Goal: Feedback & Contribution: Contribute content

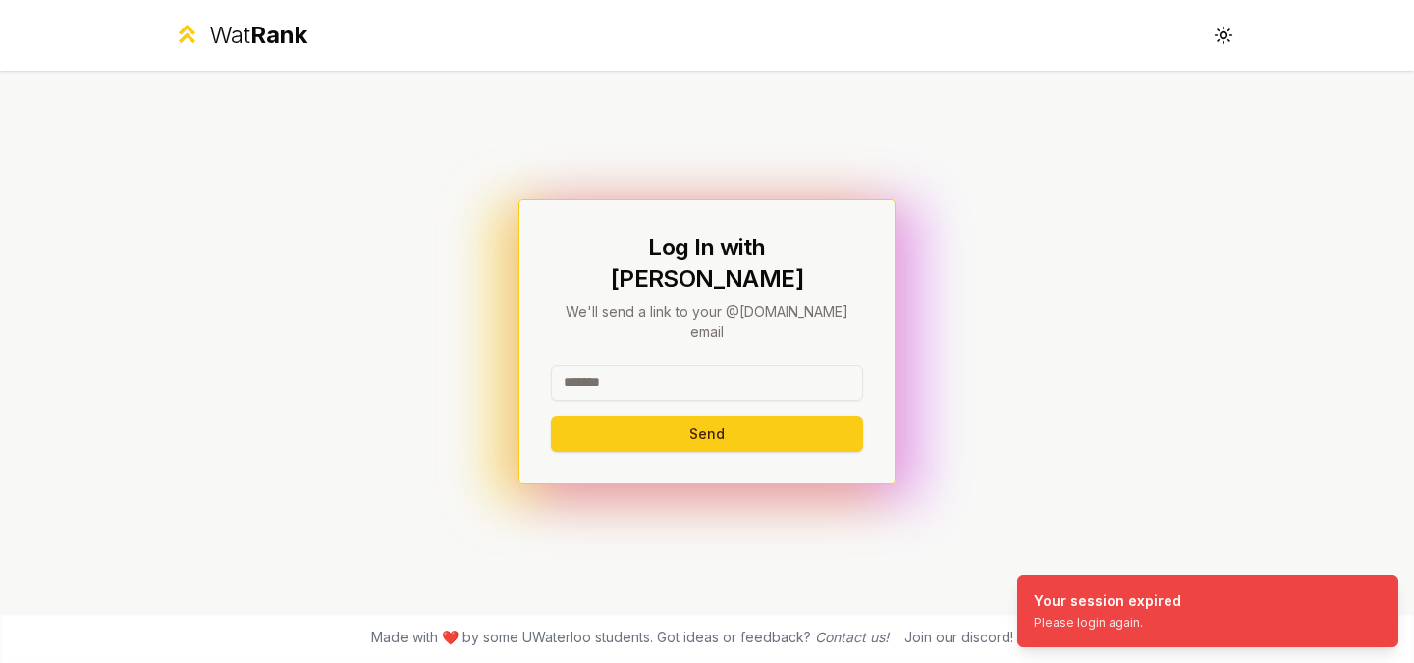
click at [752, 370] on input at bounding box center [707, 382] width 312 height 35
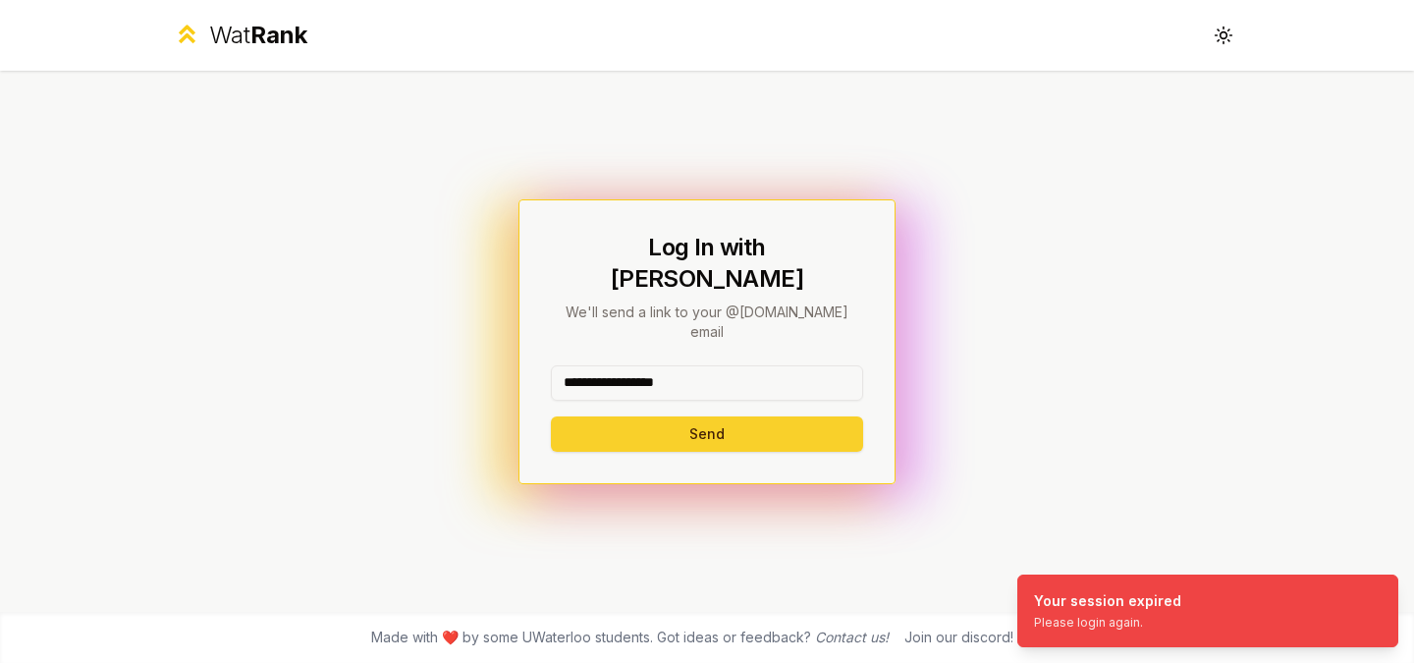
click at [712, 416] on button "Send" at bounding box center [707, 433] width 312 height 35
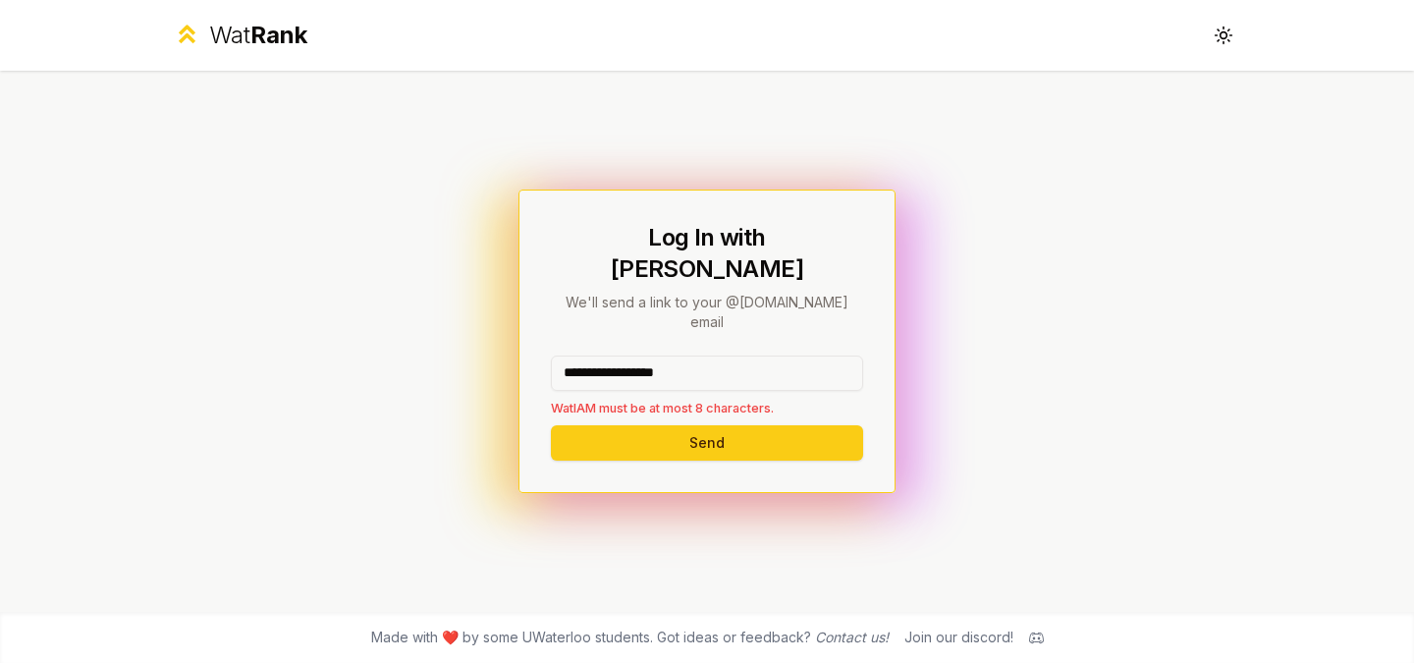
drag, startPoint x: 706, startPoint y: 351, endPoint x: 612, endPoint y: 355, distance: 94.4
click at [612, 356] on input "**********" at bounding box center [707, 373] width 312 height 35
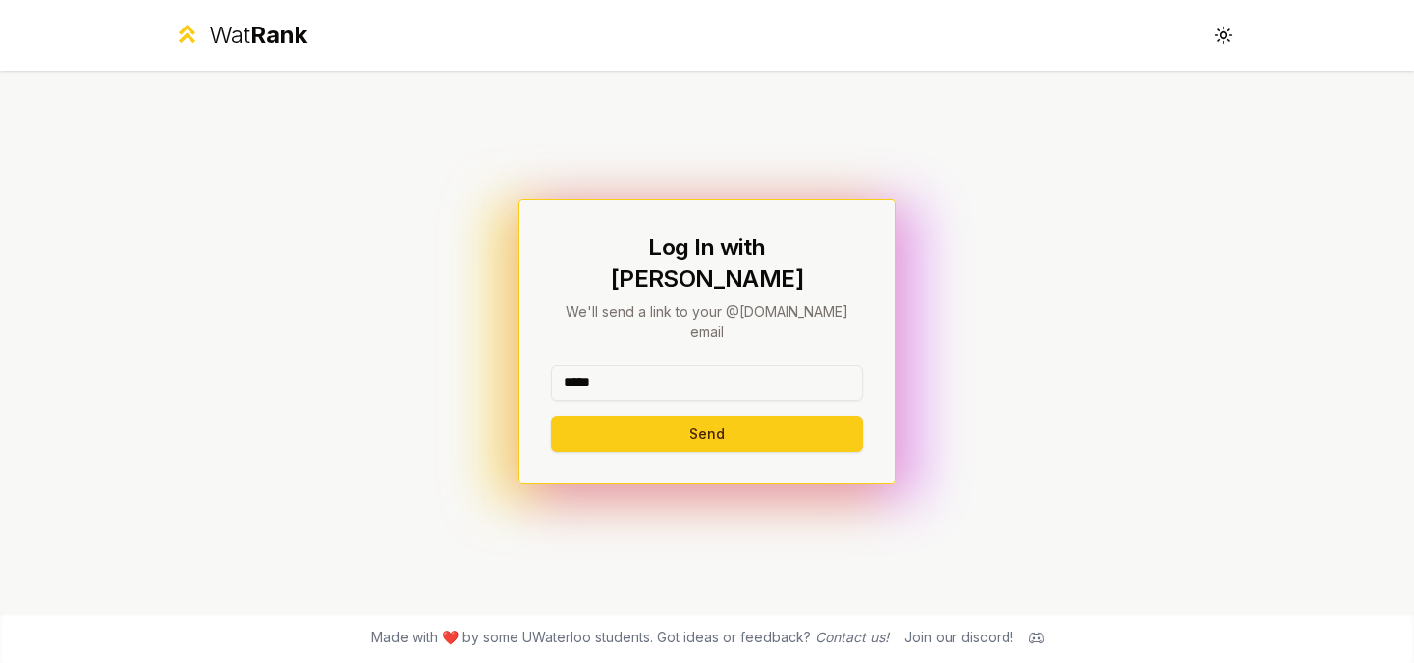
type input "*****"
click at [551, 416] on button "Send" at bounding box center [707, 433] width 312 height 35
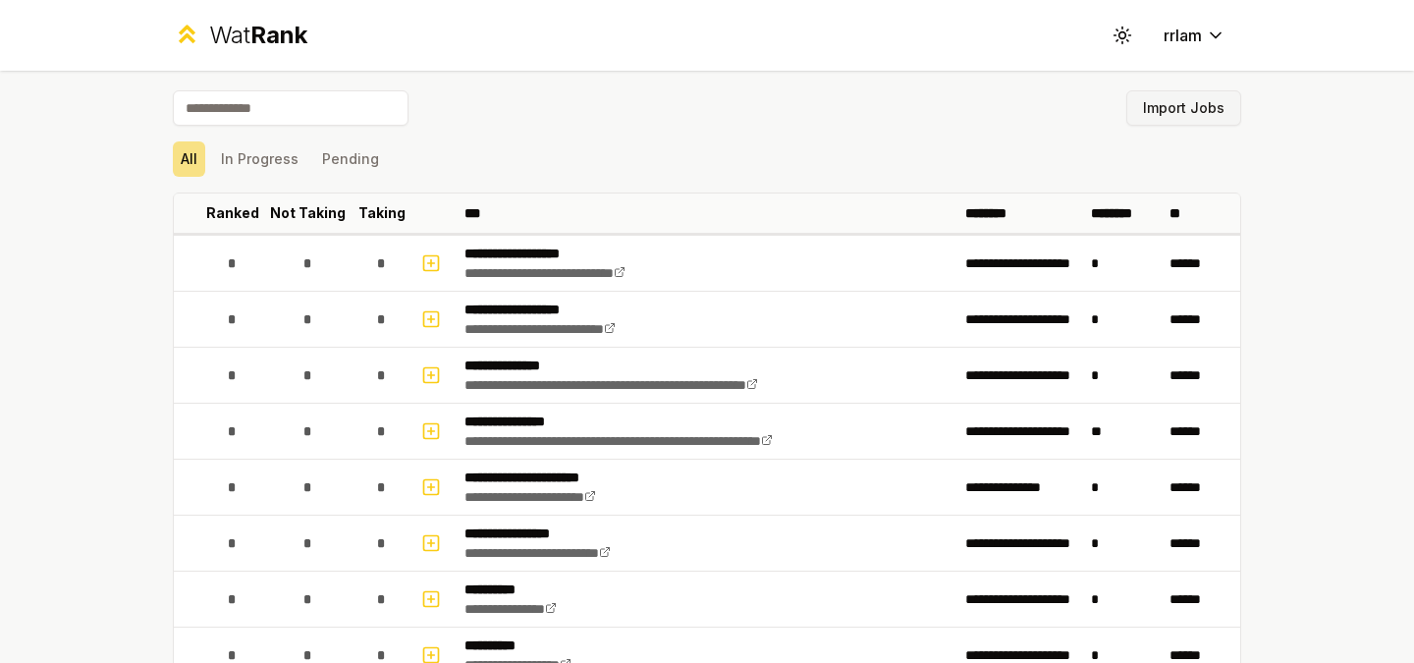
click at [1162, 122] on button "Import Jobs" at bounding box center [1183, 107] width 115 height 35
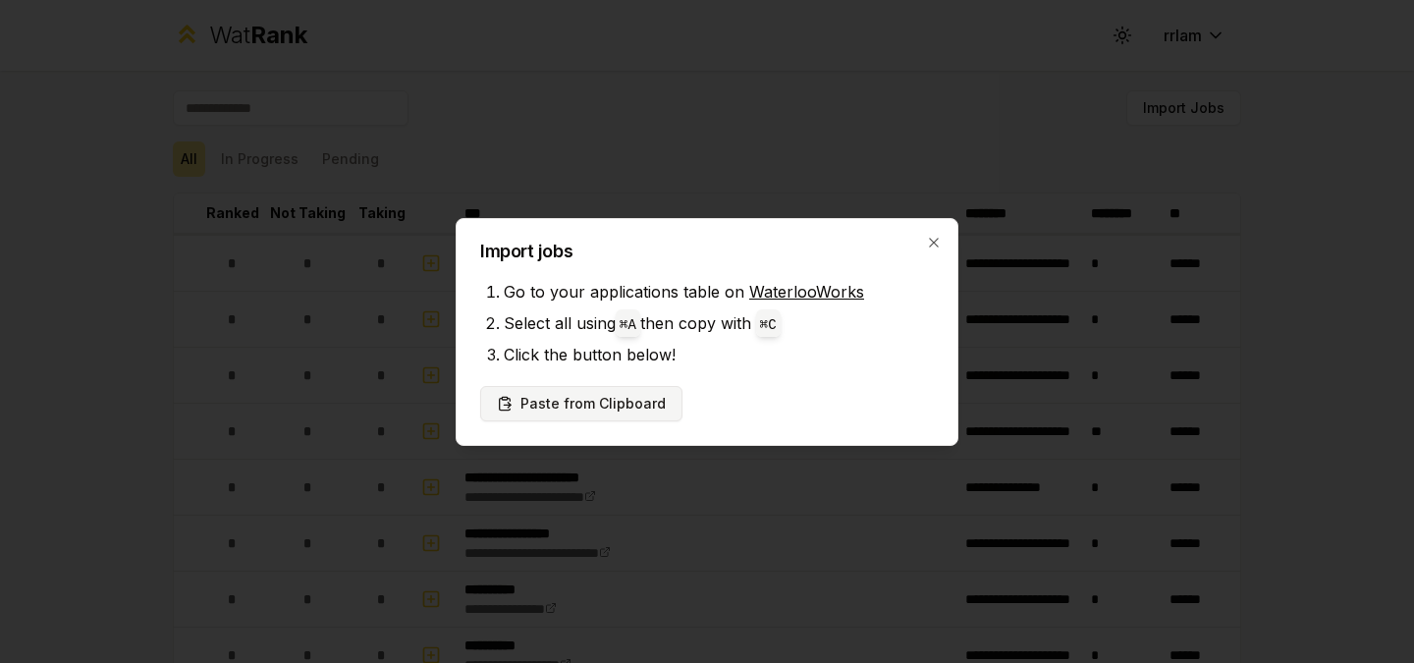
click at [584, 398] on button "Paste from Clipboard" at bounding box center [581, 403] width 202 height 35
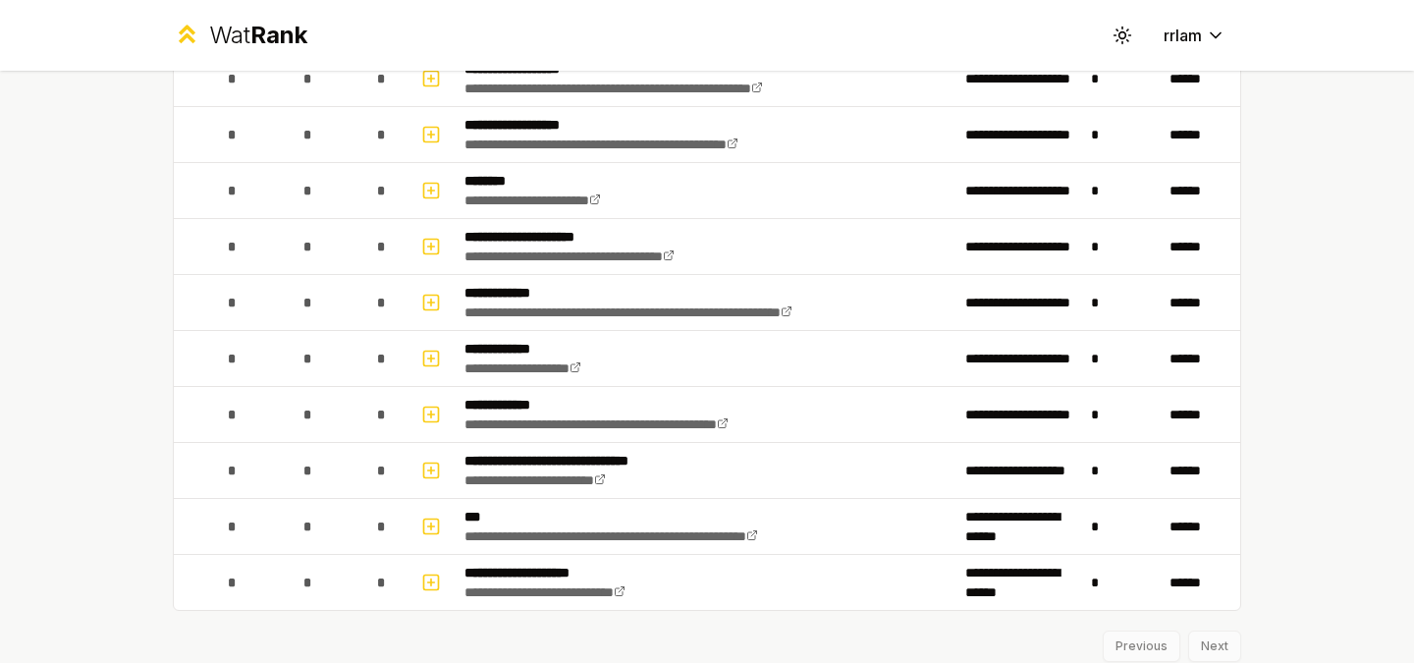
scroll to position [2439, 0]
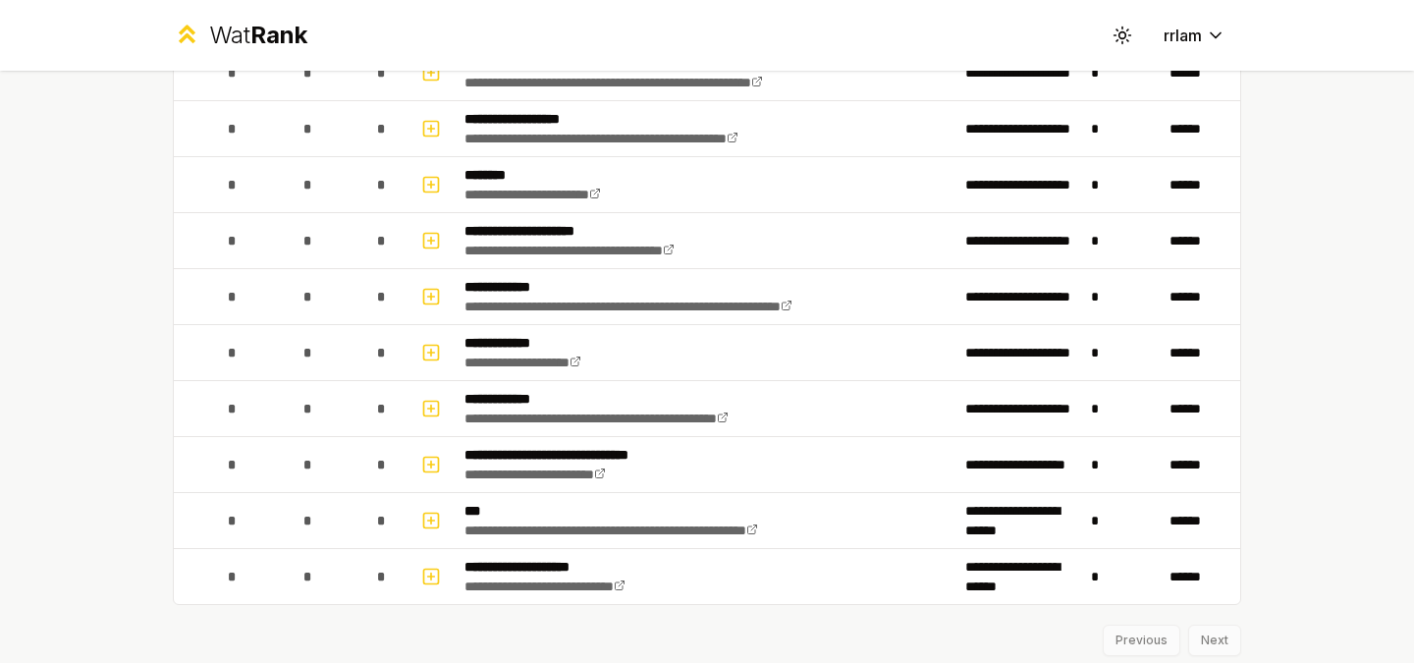
click at [1210, 631] on div "Previous Next" at bounding box center [707, 630] width 1069 height 51
click at [1210, 640] on div "Previous Next" at bounding box center [707, 630] width 1069 height 51
click at [1214, 645] on div "Previous Next" at bounding box center [707, 630] width 1069 height 51
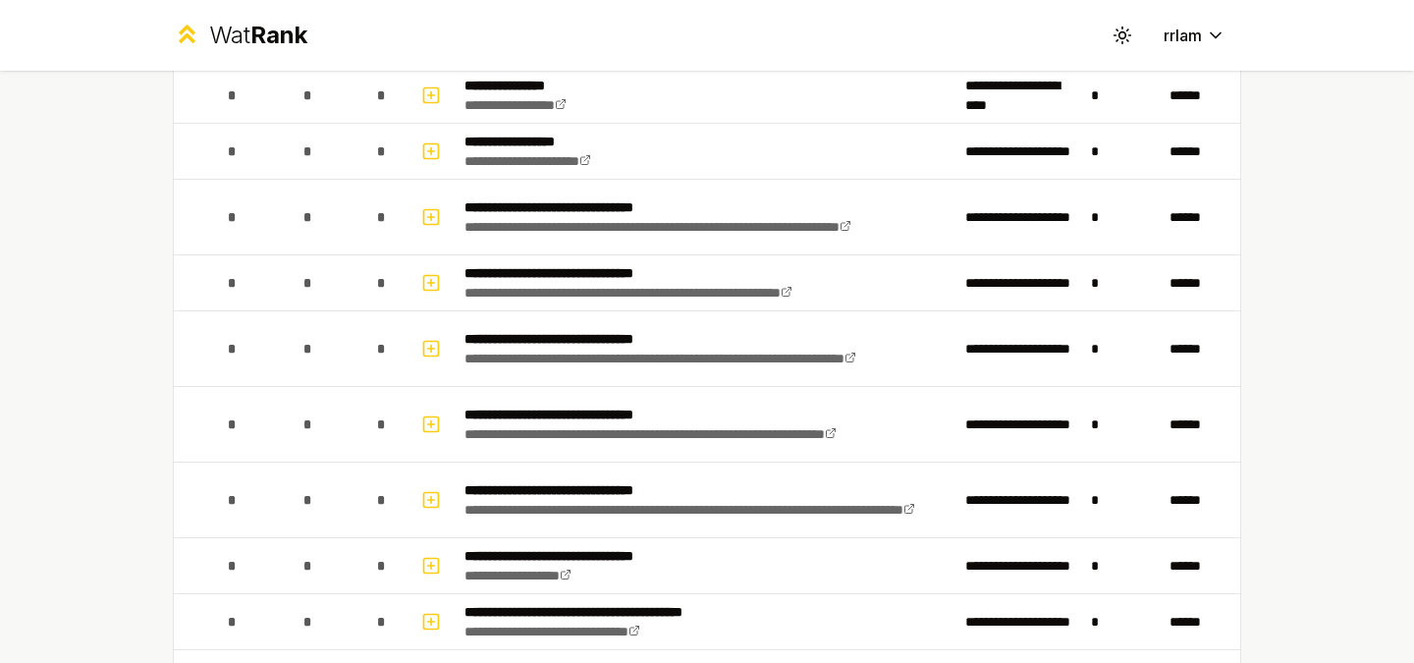
scroll to position [0, 0]
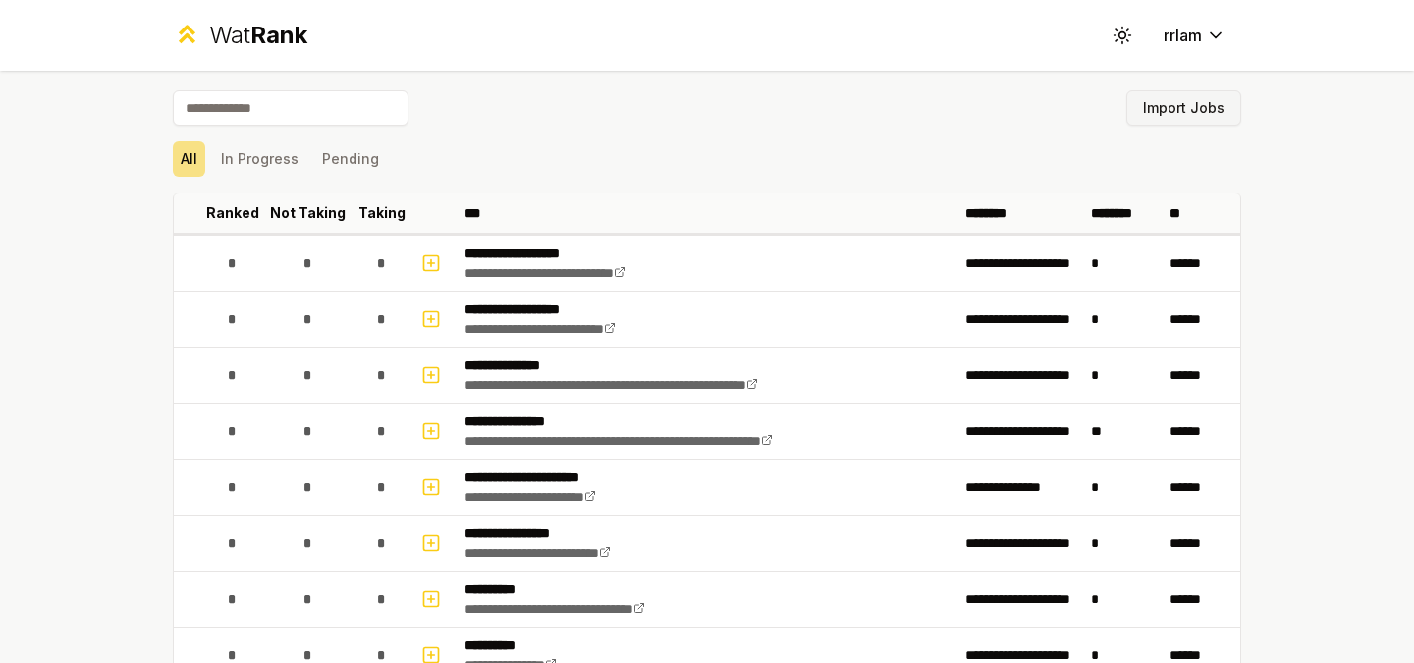
click at [1204, 109] on button "Import Jobs" at bounding box center [1183, 107] width 115 height 35
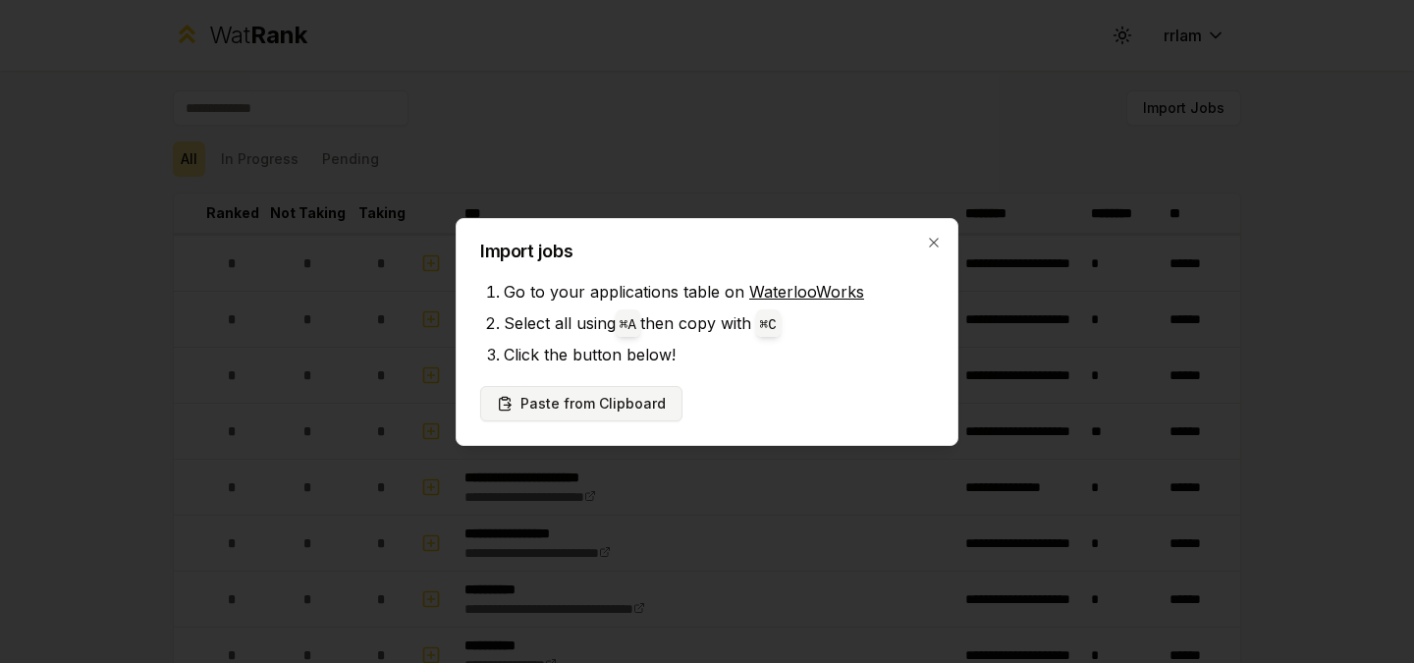
click at [586, 410] on button "Paste from Clipboard" at bounding box center [581, 403] width 202 height 35
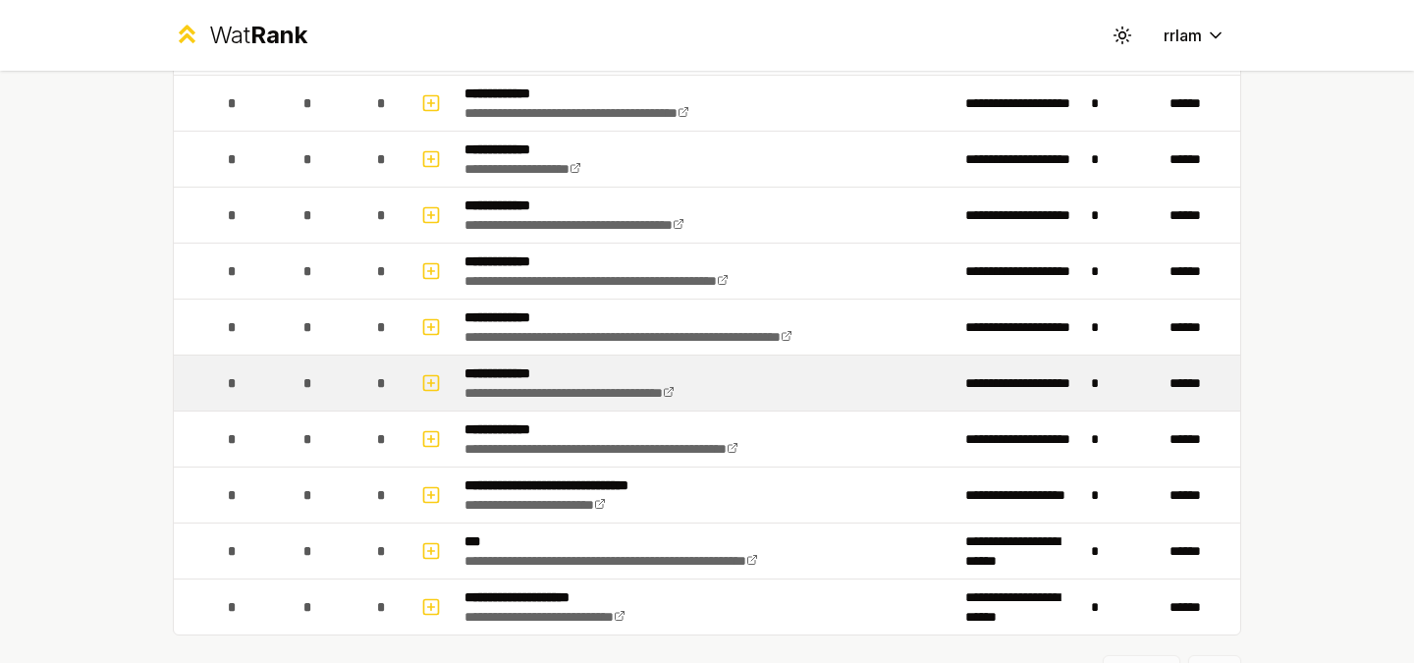
scroll to position [2687, 0]
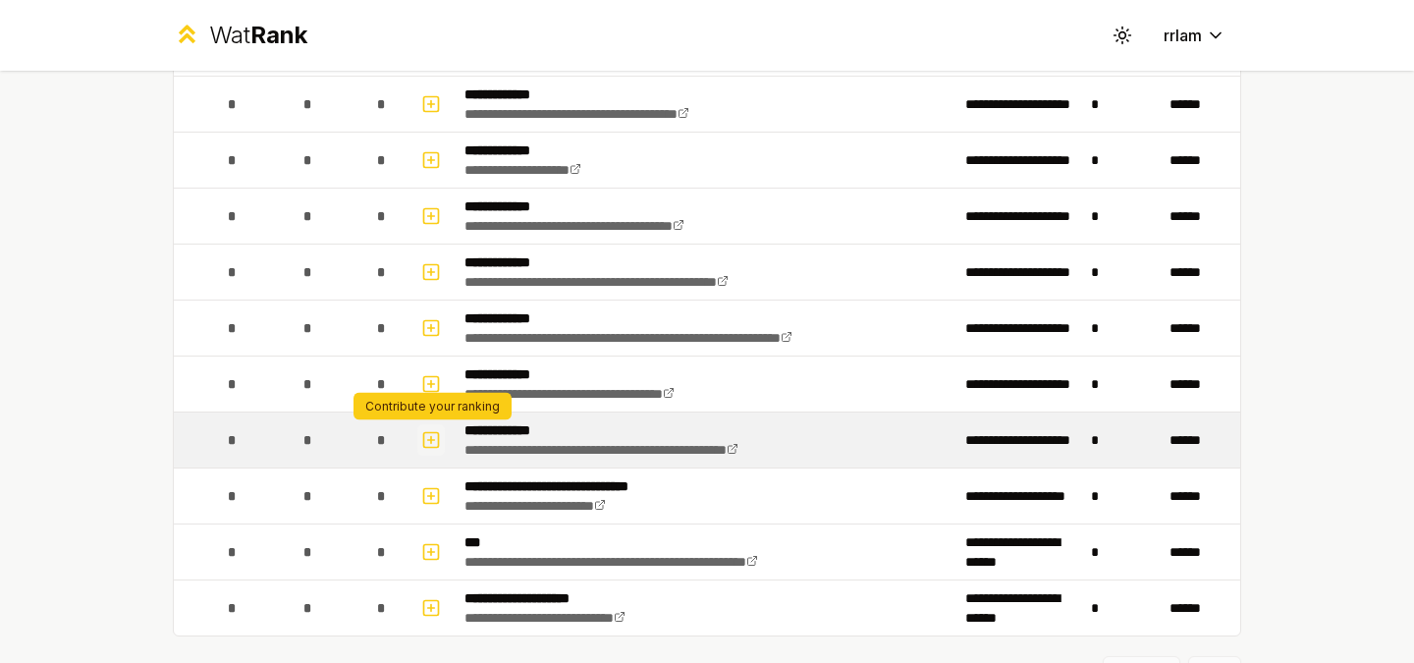
click at [430, 440] on icon "button" at bounding box center [431, 440] width 7 height 0
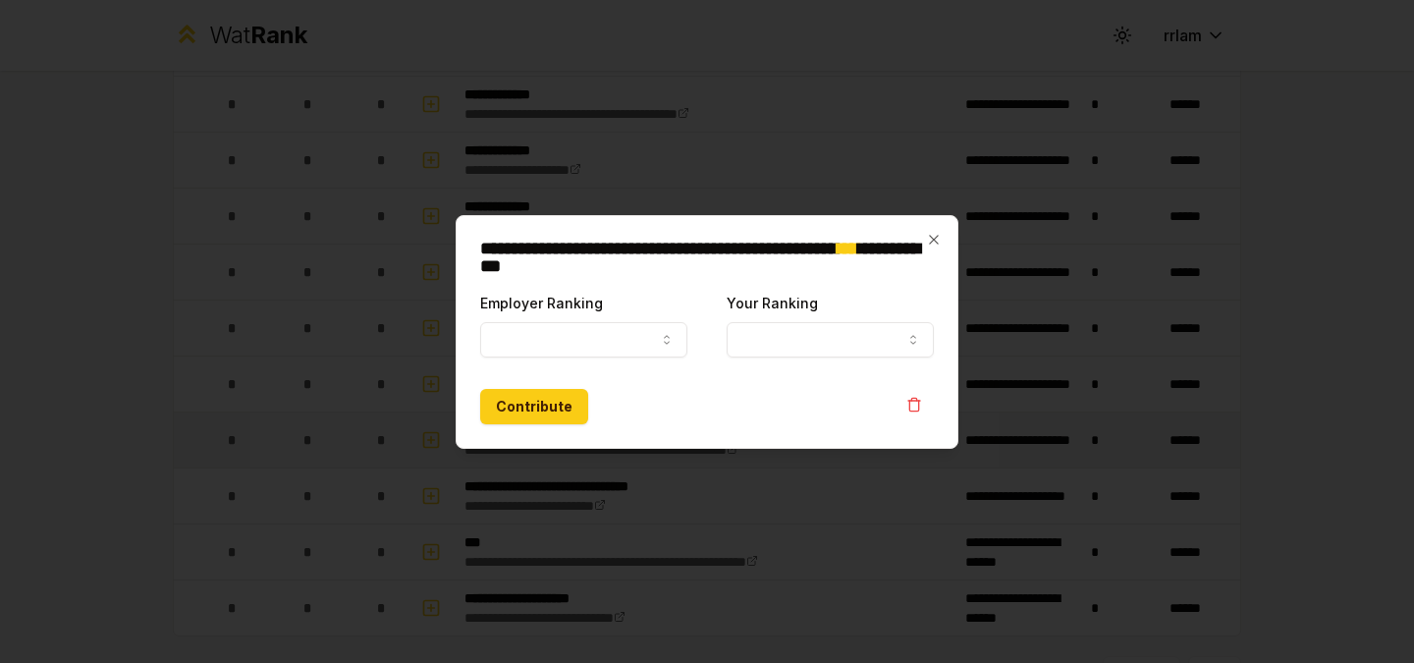
select select
click at [671, 334] on icon "button" at bounding box center [667, 340] width 16 height 16
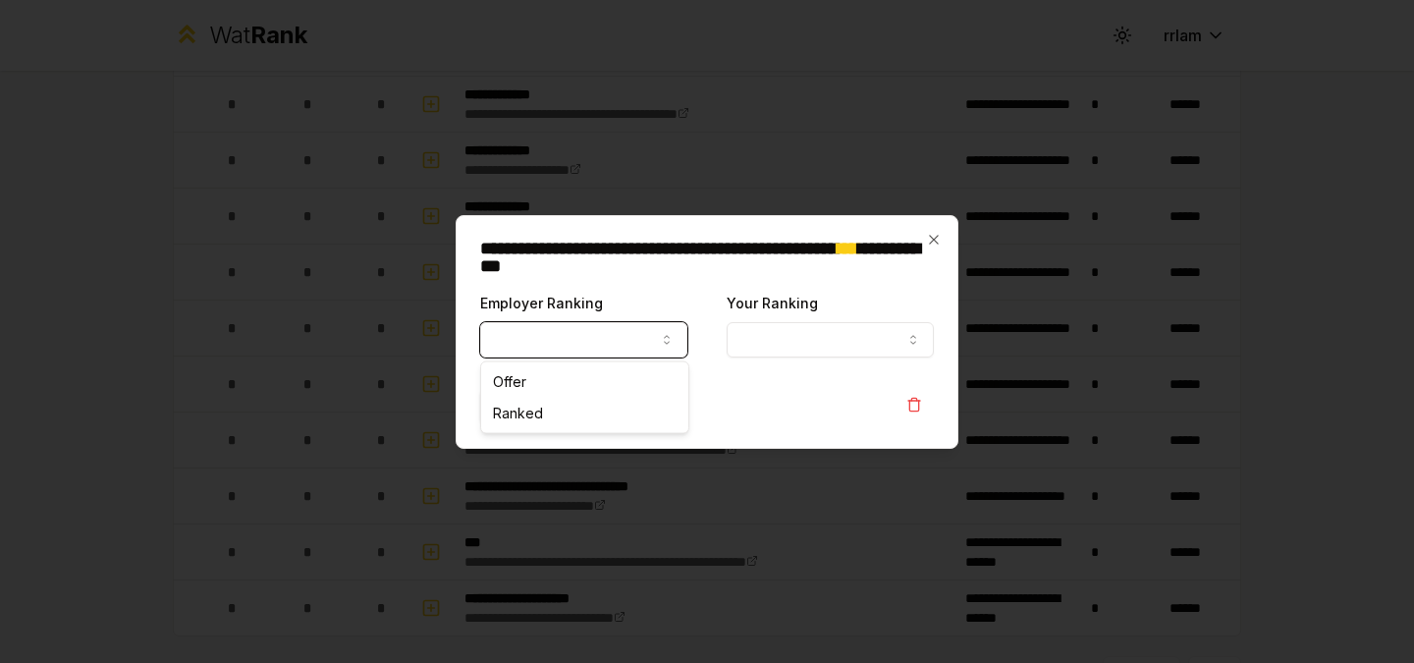
select select "******"
click at [792, 339] on button "Your Ranking" at bounding box center [830, 339] width 207 height 35
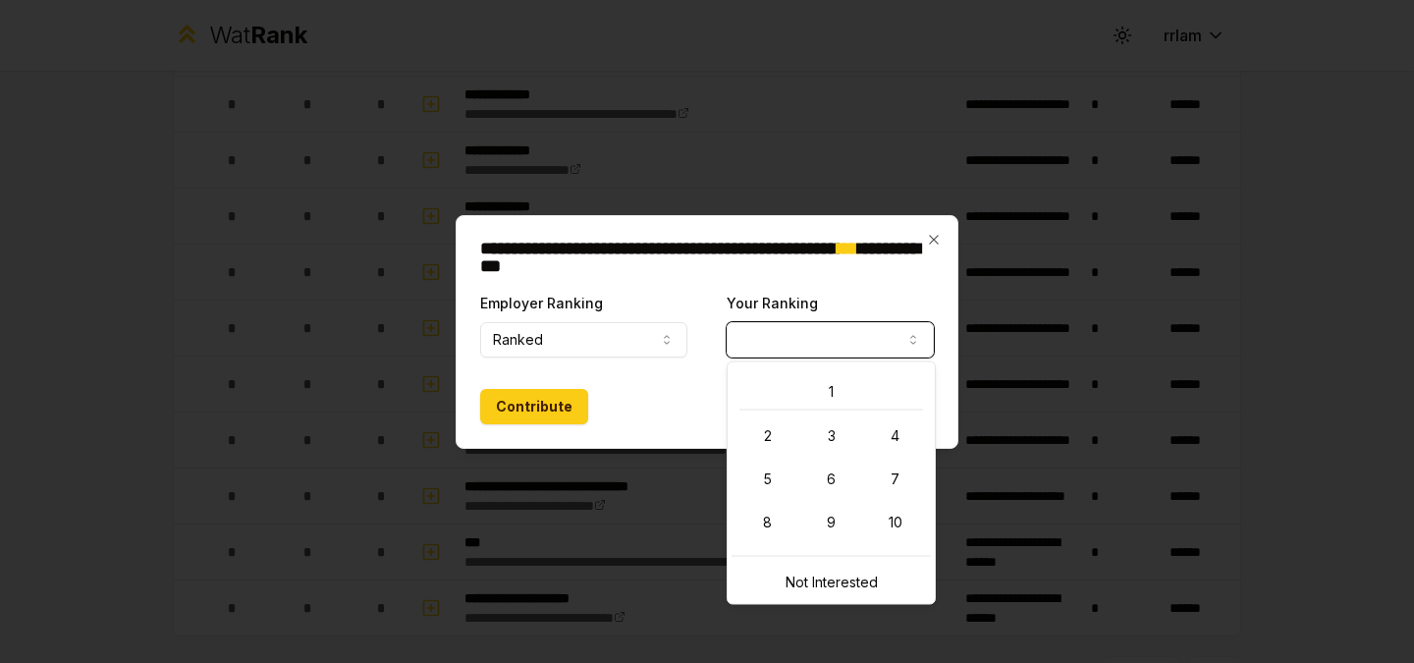
click at [677, 389] on div "Contribute" at bounding box center [707, 406] width 454 height 35
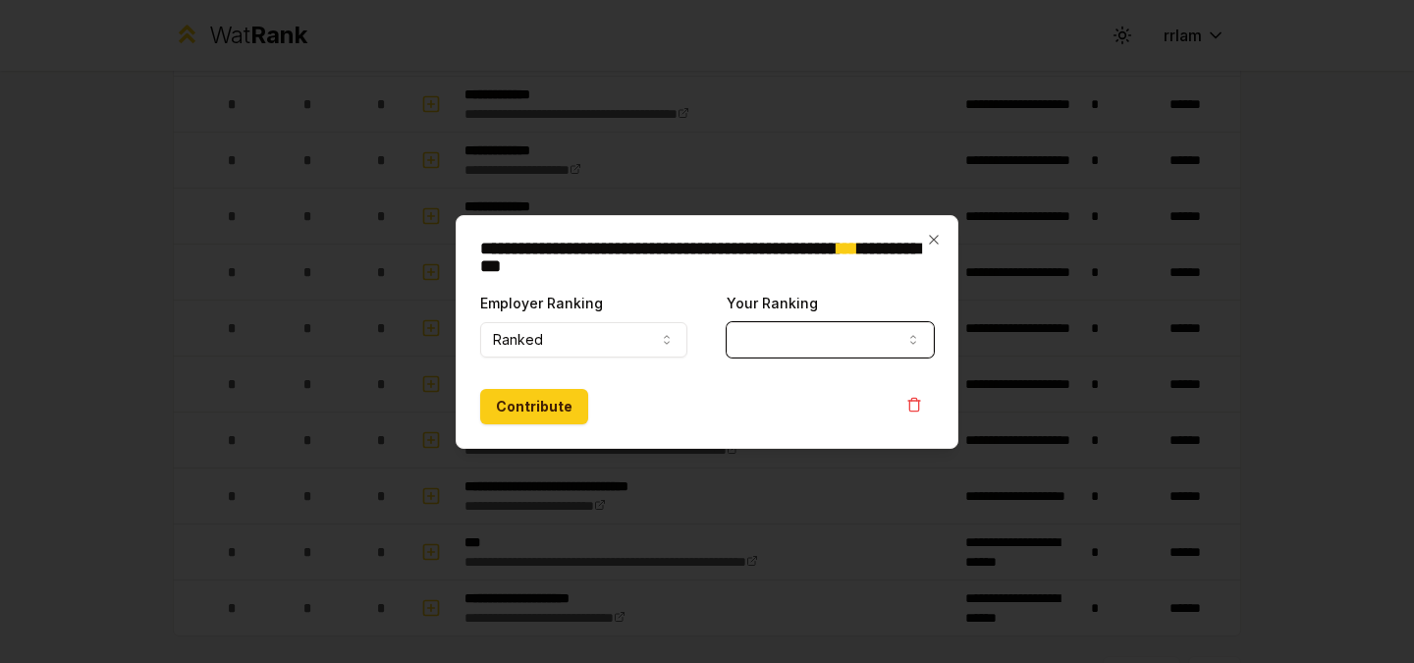
click at [912, 337] on icon "button" at bounding box center [913, 340] width 16 height 16
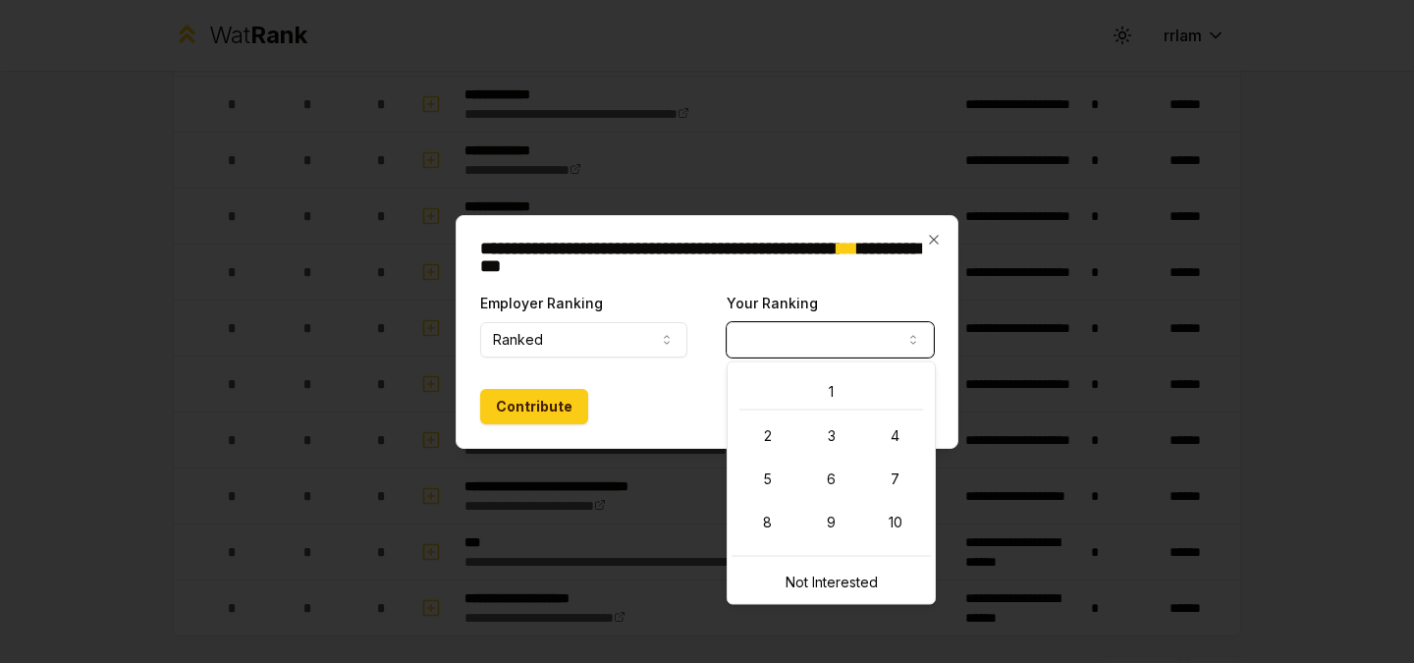
select select "*"
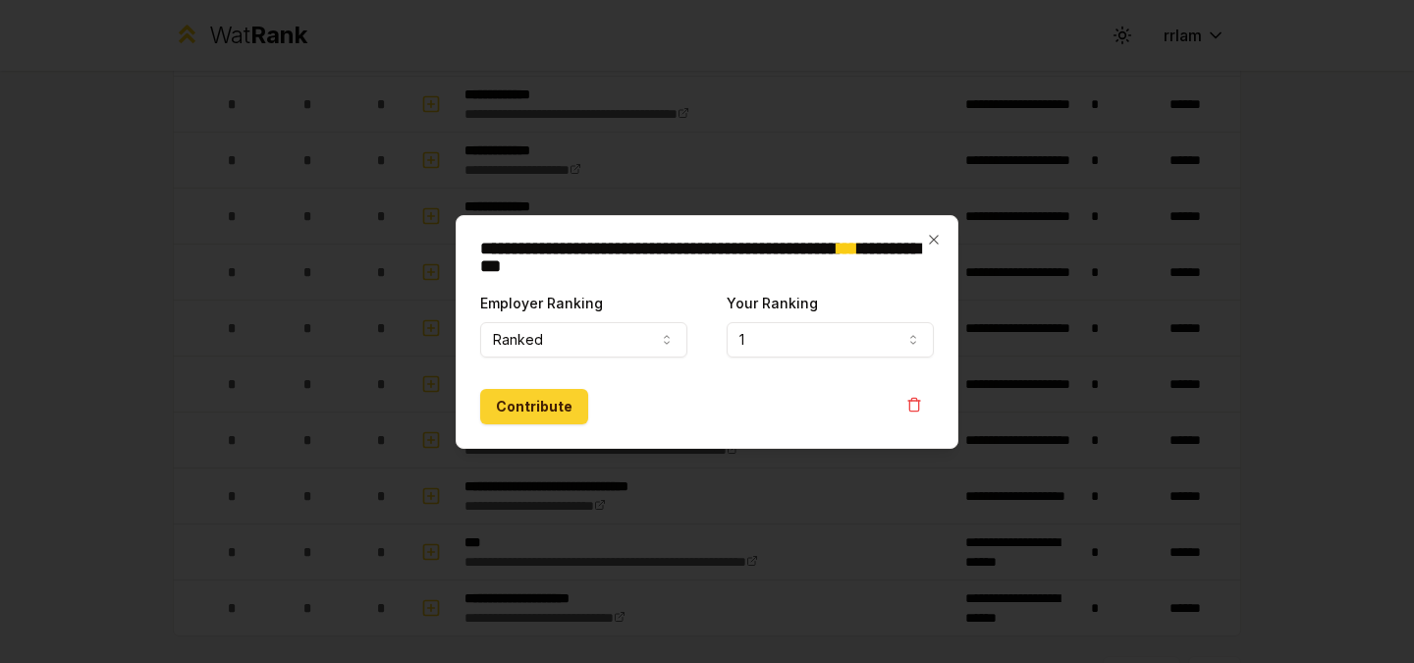
click at [528, 411] on button "Contribute" at bounding box center [534, 406] width 108 height 35
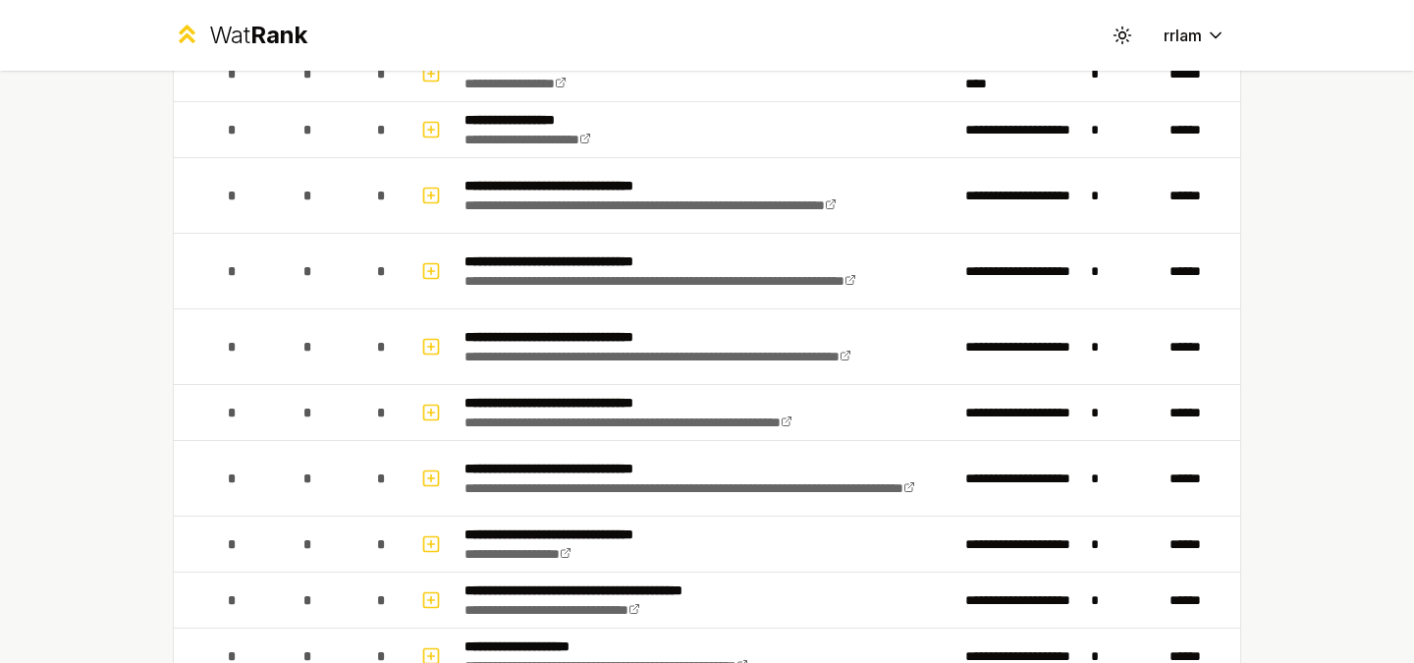
scroll to position [1143, 0]
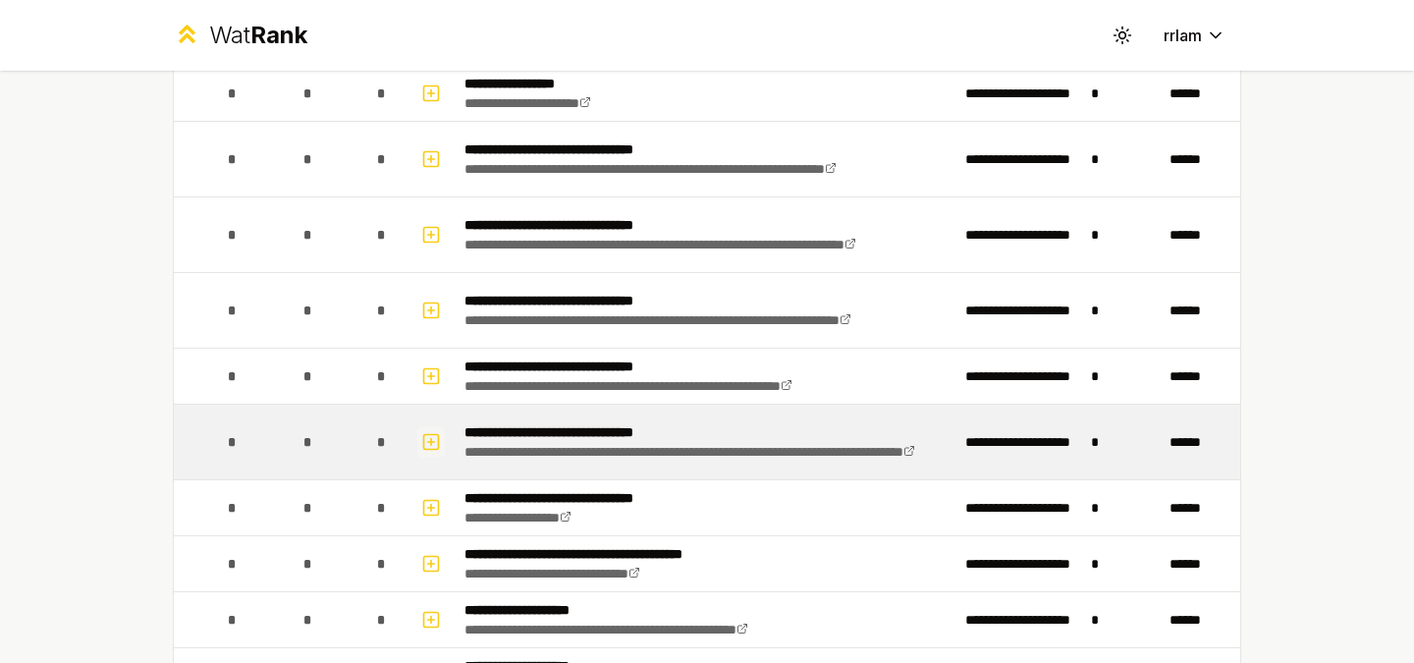
click at [429, 442] on icon "button" at bounding box center [431, 442] width 20 height 24
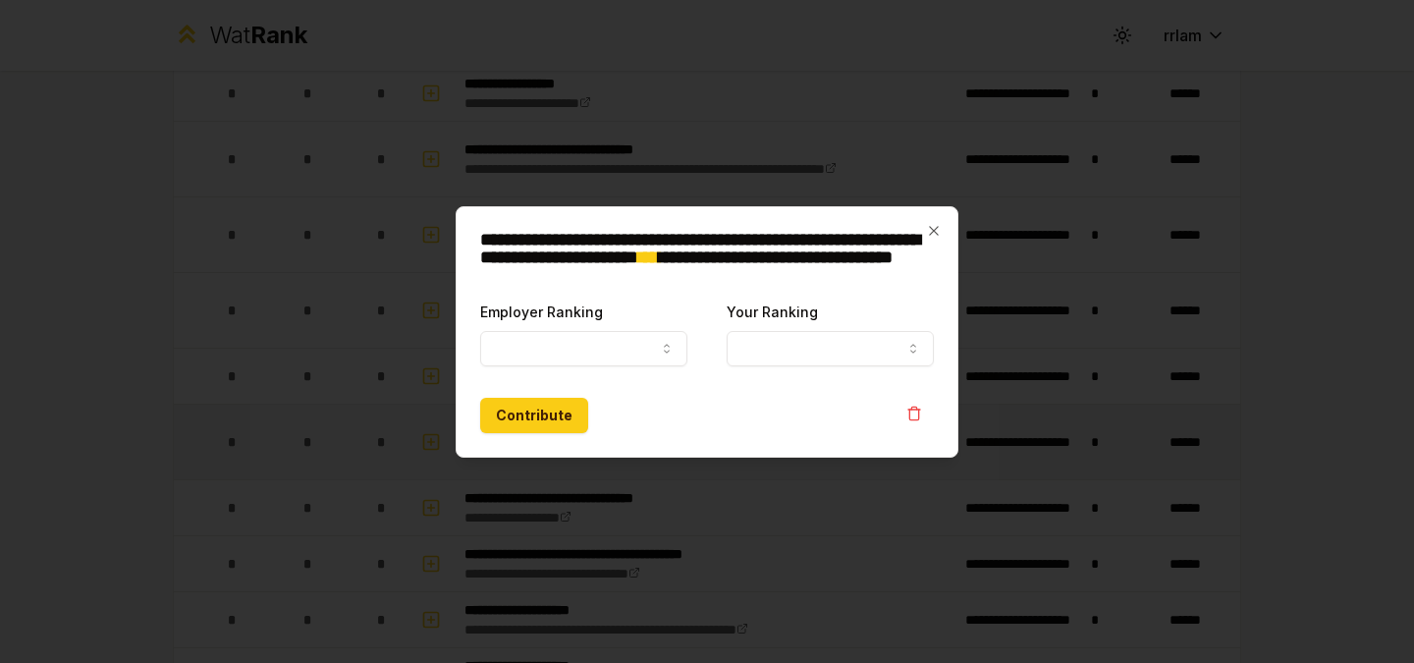
select select
click at [572, 336] on button "Employer Ranking" at bounding box center [583, 348] width 207 height 35
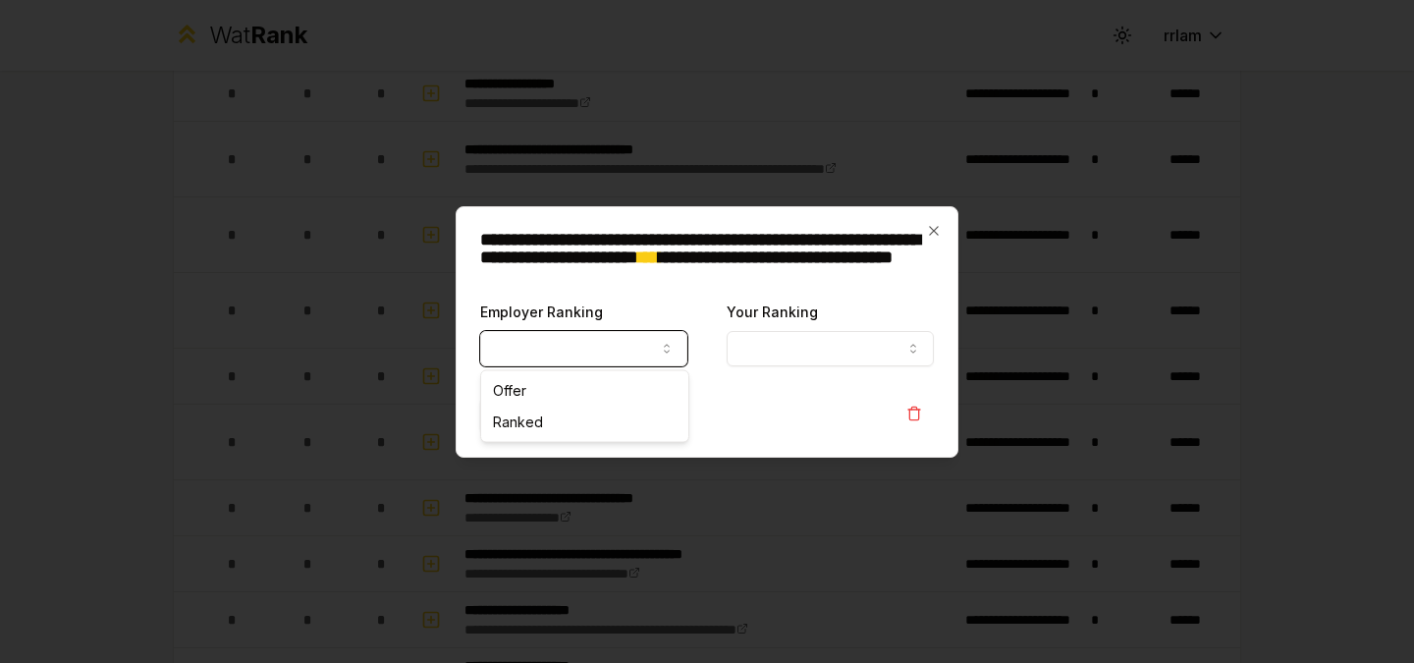
select select "******"
click at [757, 347] on button "Your Ranking" at bounding box center [830, 348] width 207 height 35
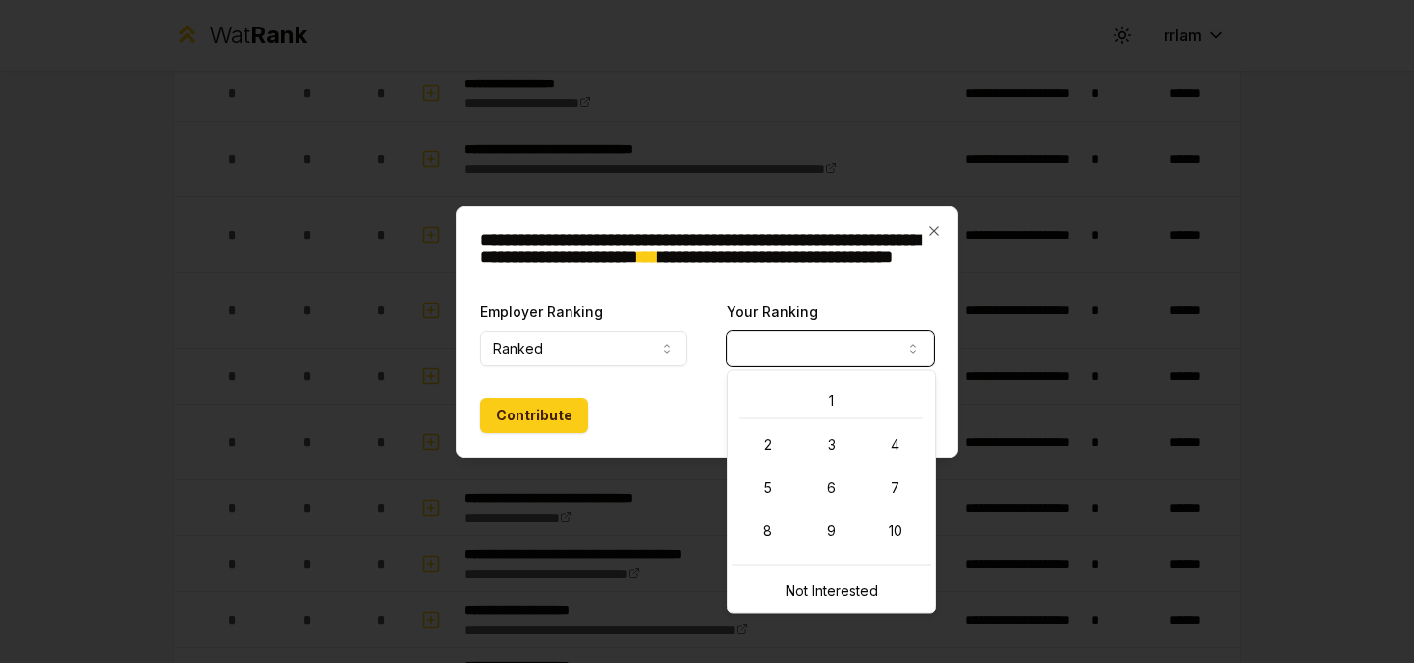
select select "*"
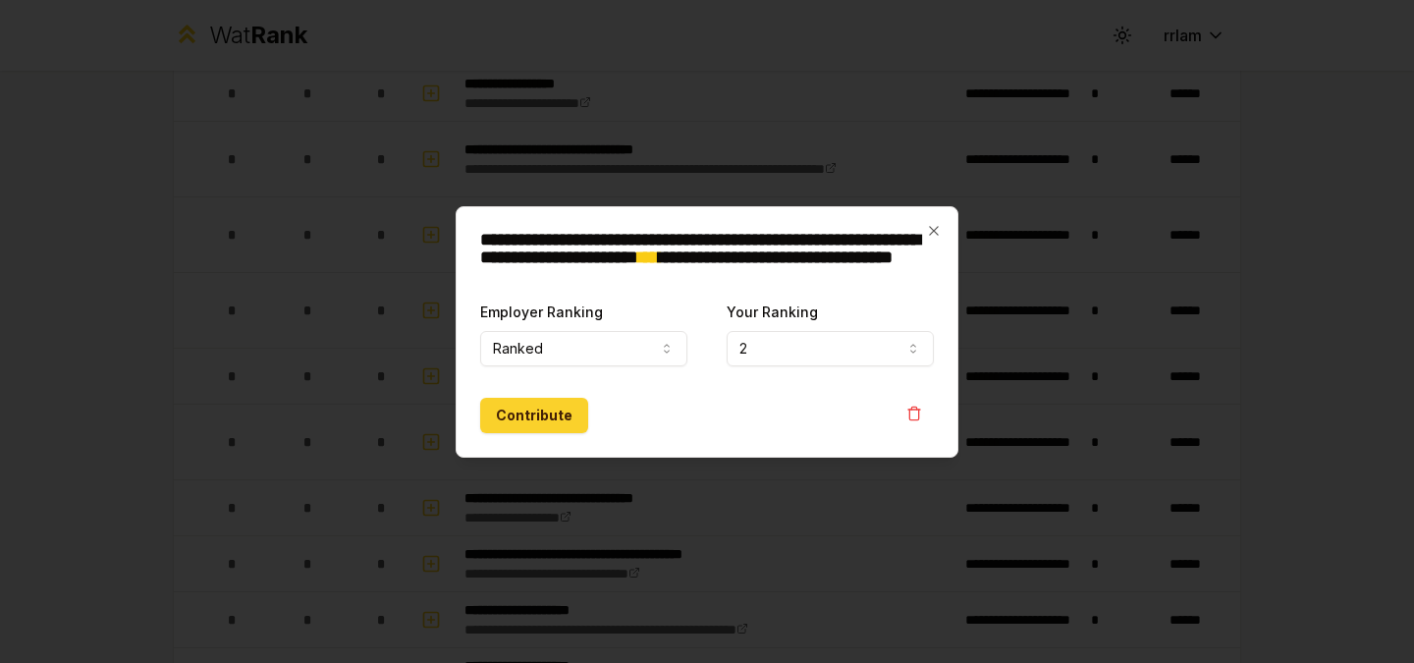
click at [559, 414] on button "Contribute" at bounding box center [534, 415] width 108 height 35
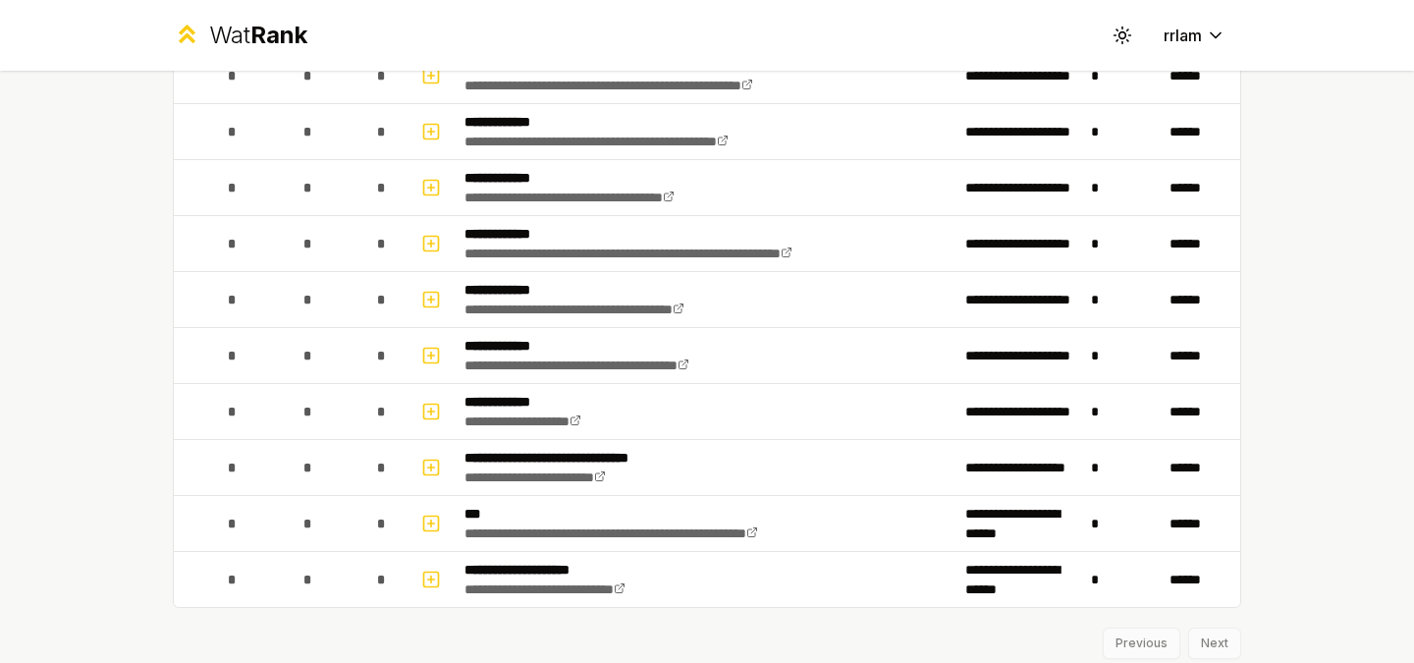
scroll to position [2784, 0]
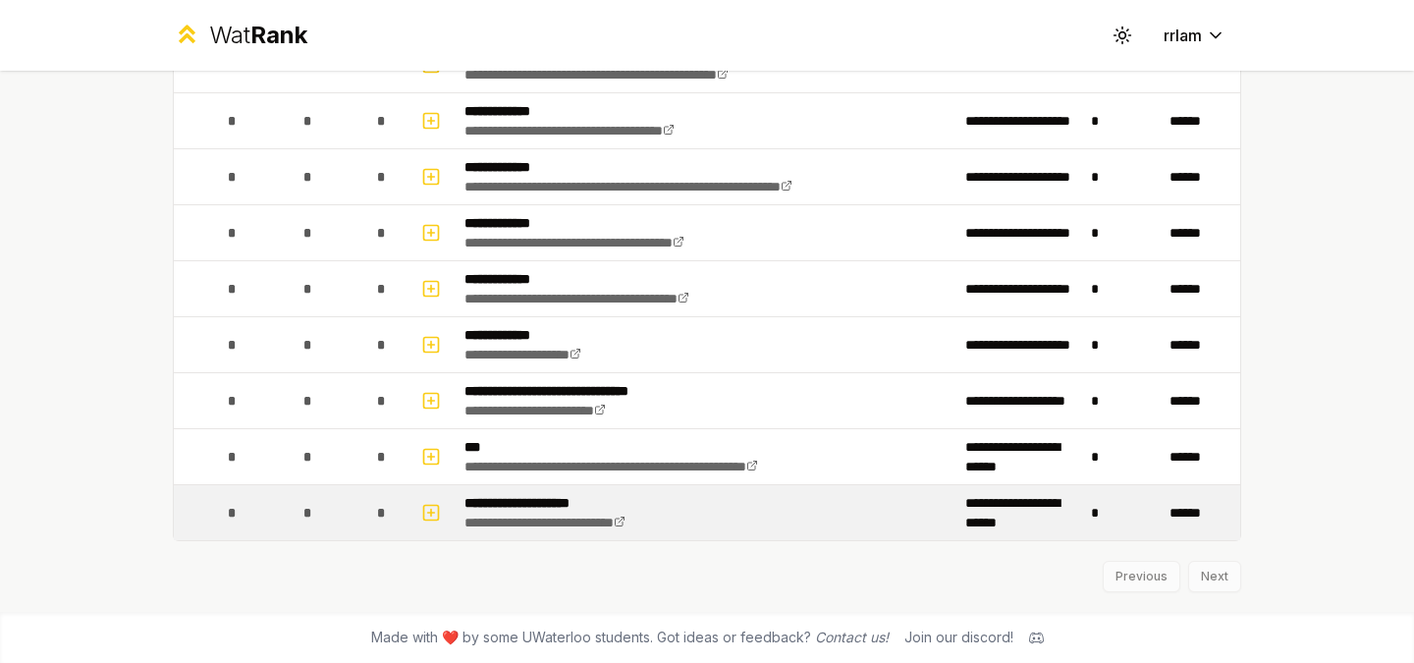
click at [559, 507] on p "**********" at bounding box center [576, 503] width 223 height 20
click at [576, 502] on p "**********" at bounding box center [576, 503] width 223 height 20
click at [428, 509] on icon "button" at bounding box center [431, 513] width 20 height 24
select select
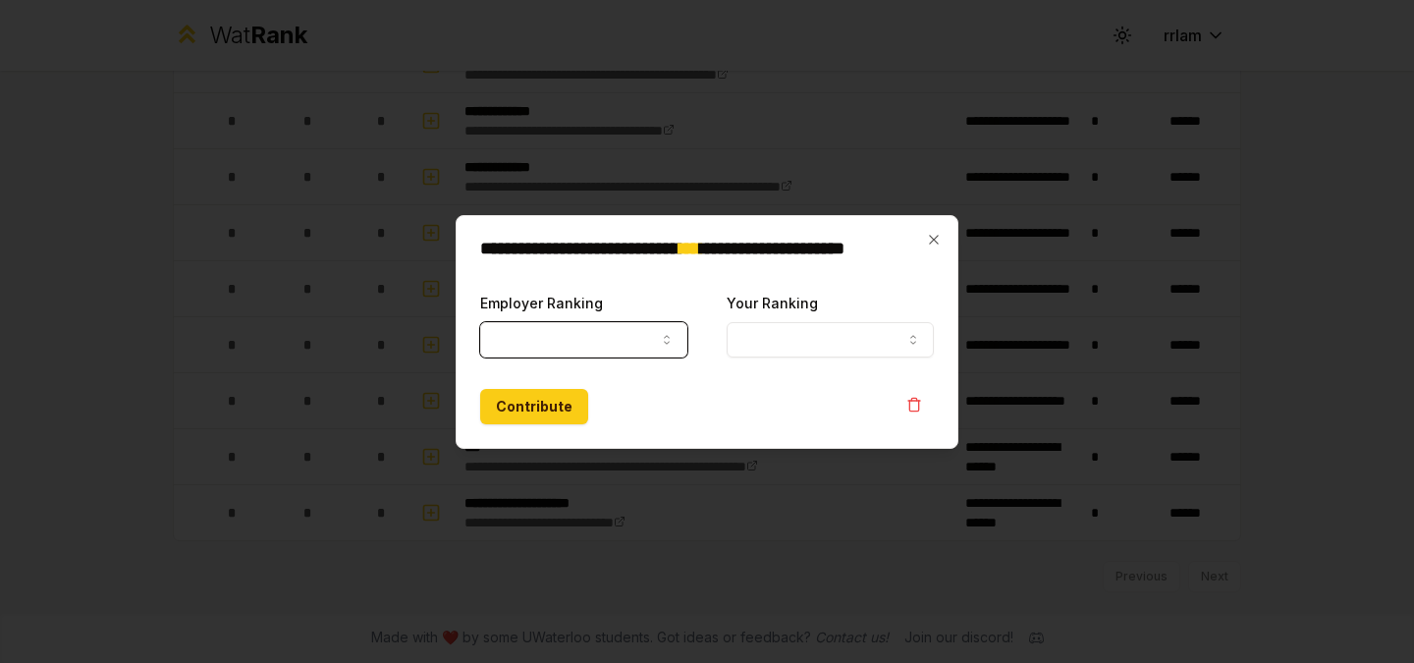
click at [656, 344] on button "Employer Ranking" at bounding box center [583, 339] width 207 height 35
click at [694, 281] on div "**********" at bounding box center [707, 332] width 503 height 234
click at [937, 239] on icon "button" at bounding box center [934, 240] width 16 height 16
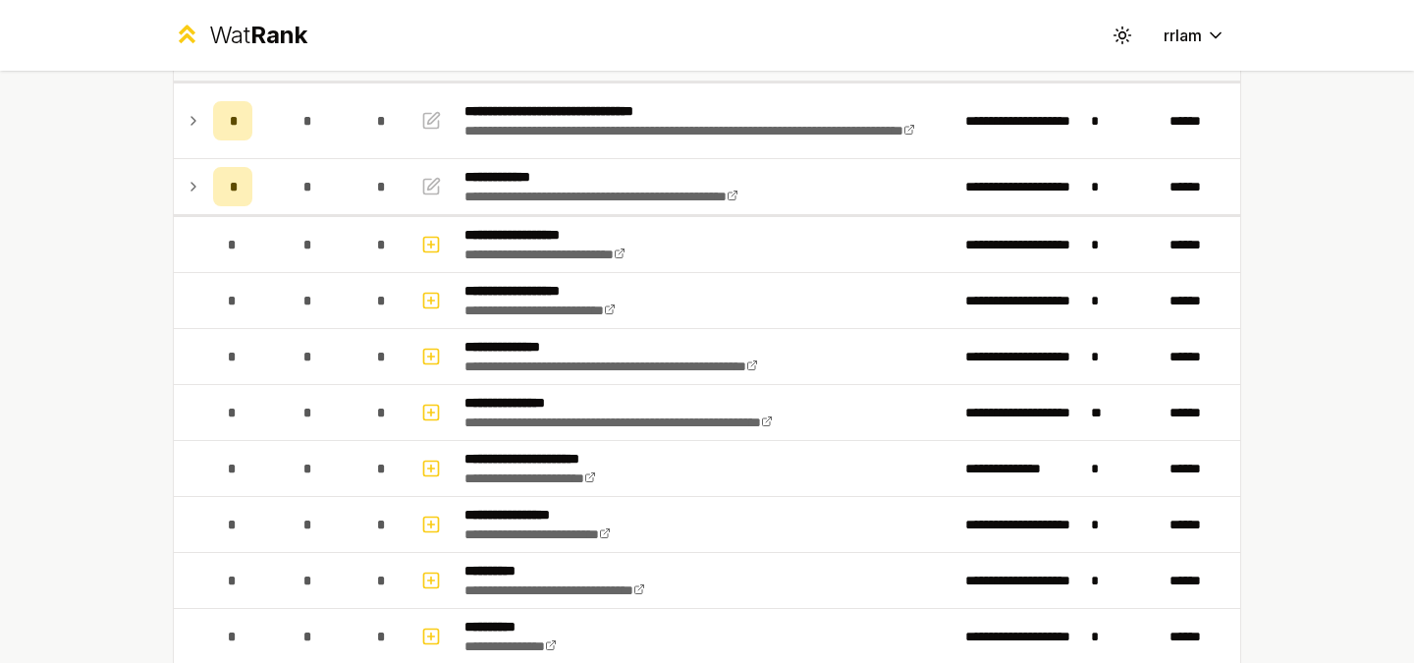
scroll to position [0, 0]
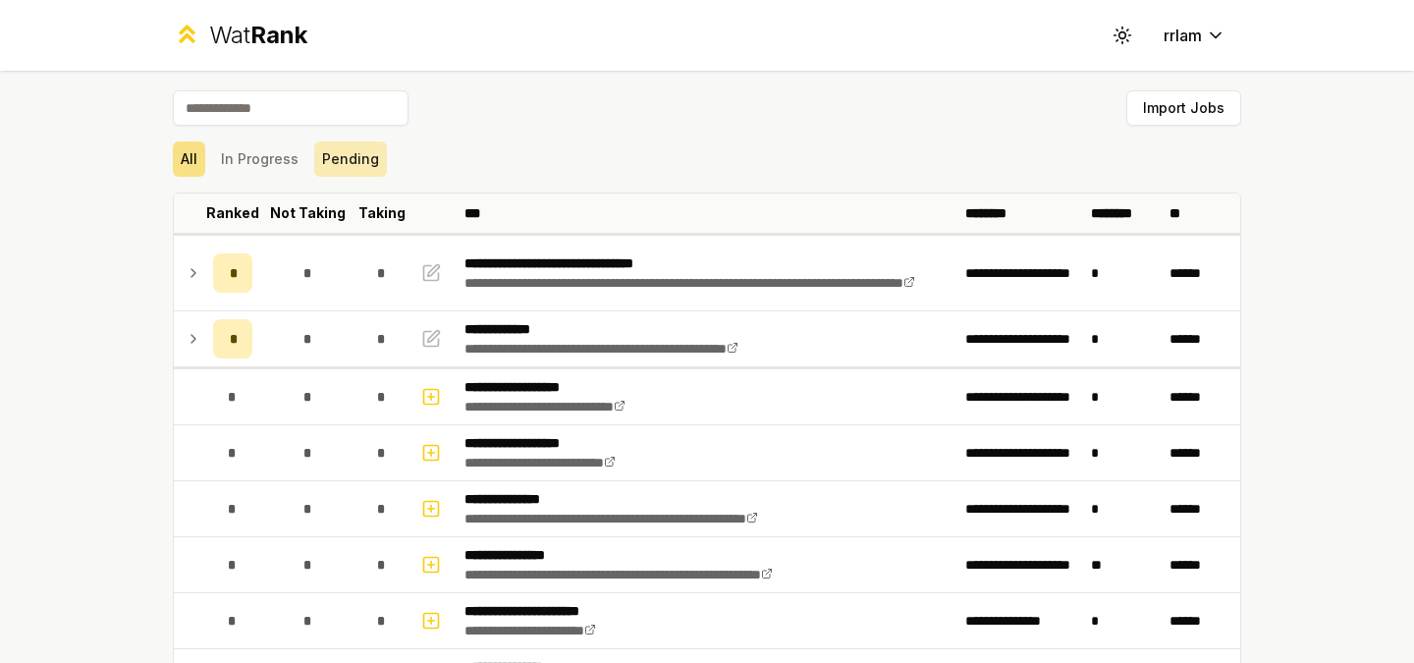
click at [370, 164] on button "Pending" at bounding box center [350, 158] width 73 height 35
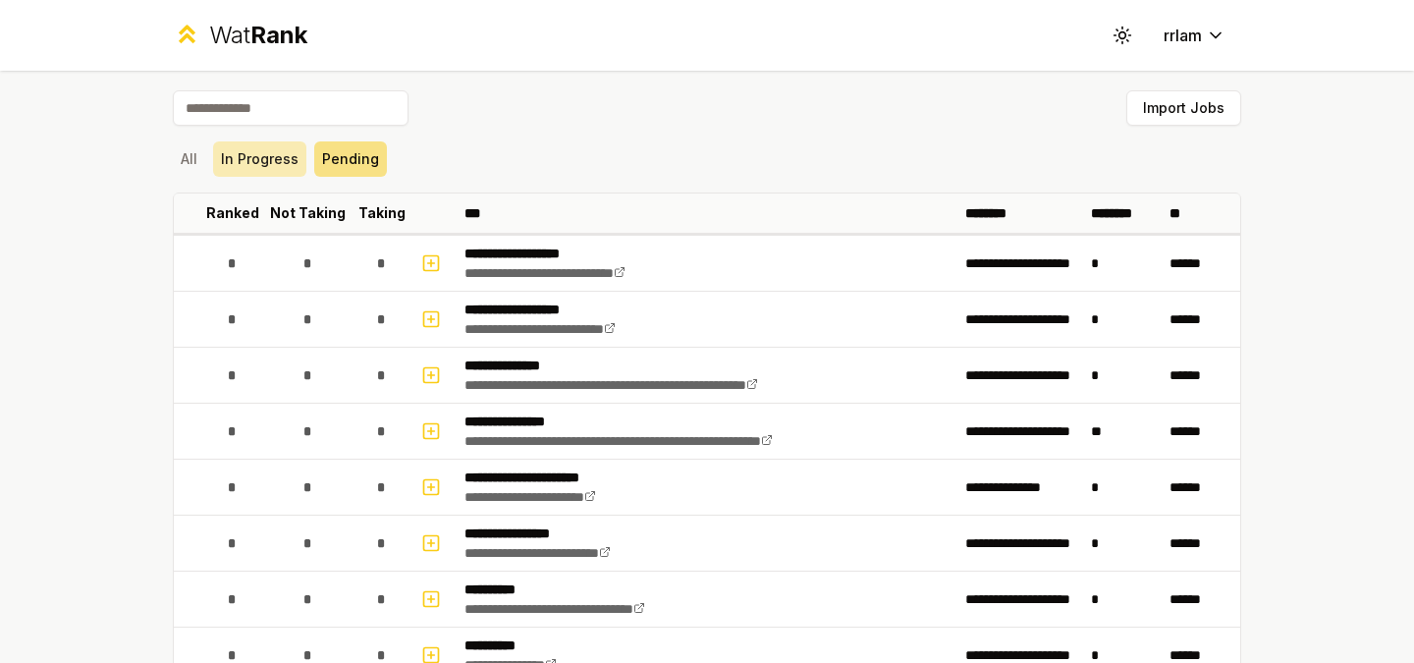
click at [265, 158] on button "In Progress" at bounding box center [259, 158] width 93 height 35
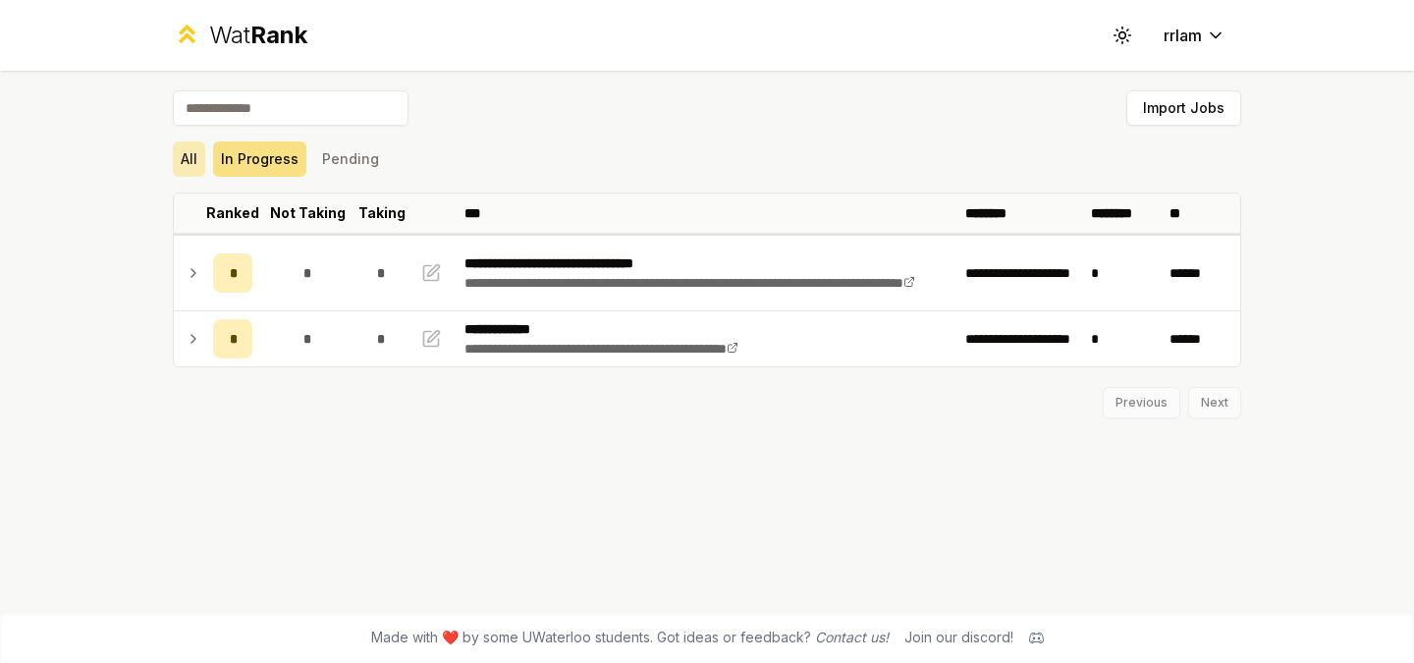
click at [188, 165] on button "All" at bounding box center [189, 158] width 32 height 35
